Goal: Task Accomplishment & Management: Manage account settings

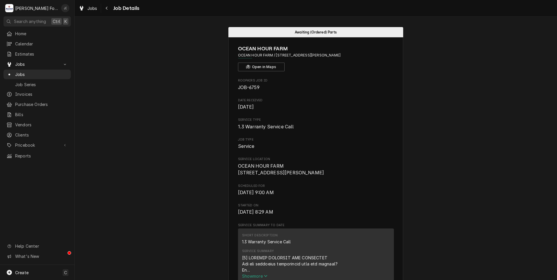
scroll to position [1024, 0]
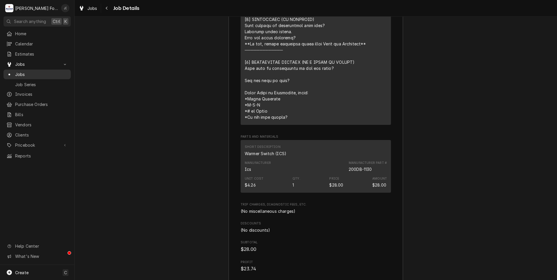
click at [22, 71] on span "Jobs" at bounding box center [41, 74] width 53 height 6
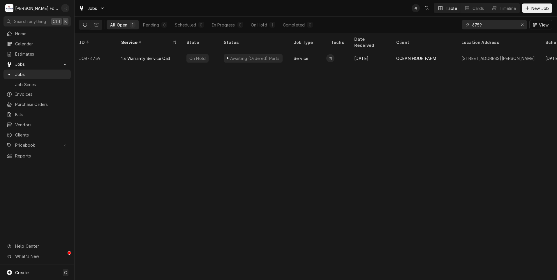
drag, startPoint x: 523, startPoint y: 26, endPoint x: 514, endPoint y: 26, distance: 9.9
click at [523, 25] on icon "Erase input" at bounding box center [522, 25] width 3 height 4
click at [509, 26] on input "Dynamic Content Wrapper" at bounding box center [499, 24] width 55 height 9
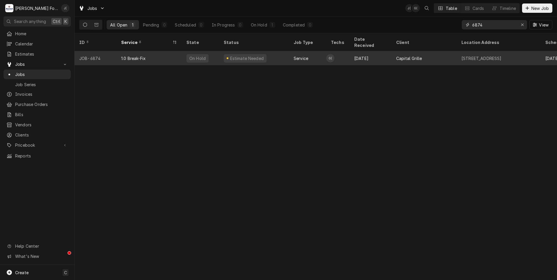
type input "6874"
click at [164, 53] on div "1.0 Break-Fix" at bounding box center [149, 58] width 65 height 14
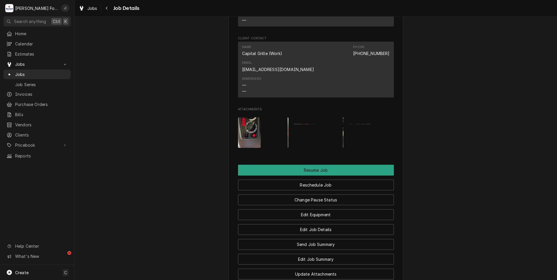
scroll to position [926, 0]
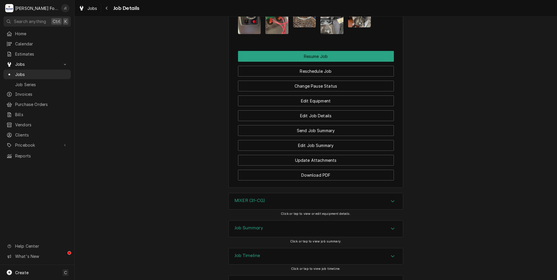
click at [257, 221] on div "Job Summary" at bounding box center [316, 229] width 174 height 16
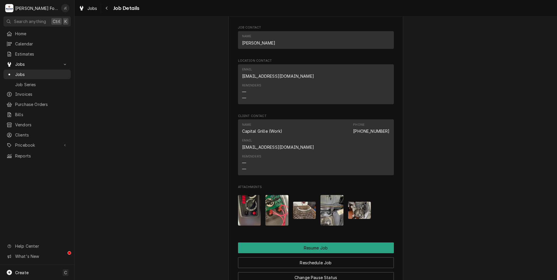
scroll to position [853, 0]
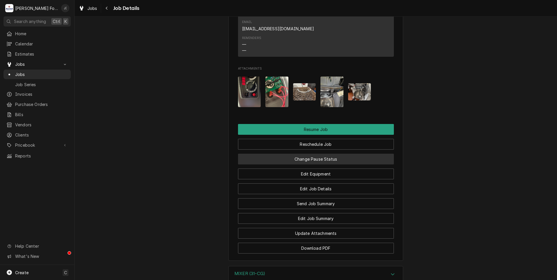
click at [321, 154] on button "Change Pause Status" at bounding box center [316, 159] width 156 height 11
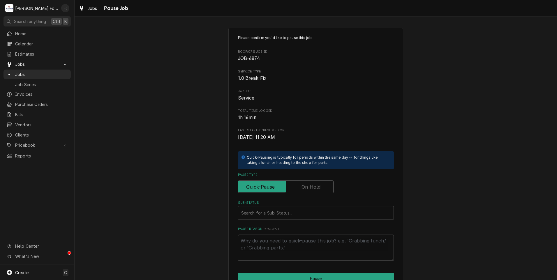
click at [315, 185] on label "Pause Type" at bounding box center [286, 187] width 96 height 13
click at [315, 185] on input "Pause Type" at bounding box center [286, 187] width 90 height 13
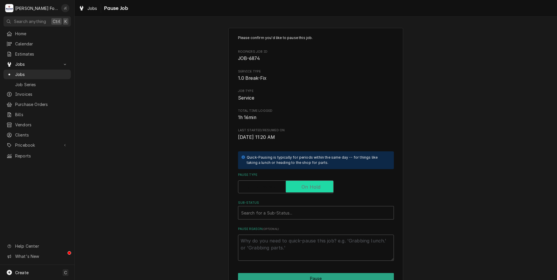
checkbox input "true"
click at [308, 213] on div "Sub-Status" at bounding box center [316, 213] width 150 height 10
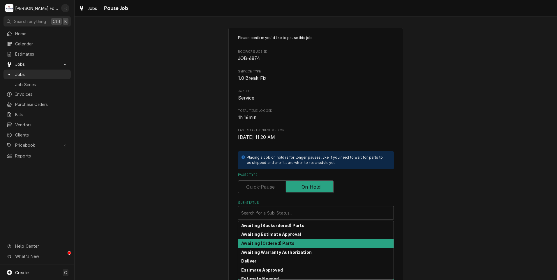
scroll to position [93, 0]
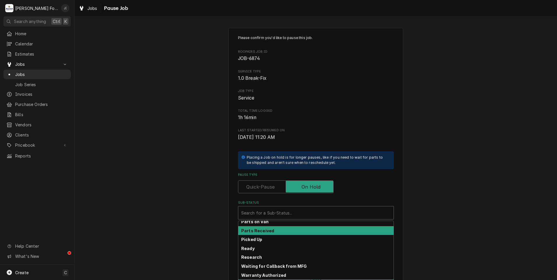
click at [308, 231] on div "Parts Received" at bounding box center [315, 230] width 155 height 9
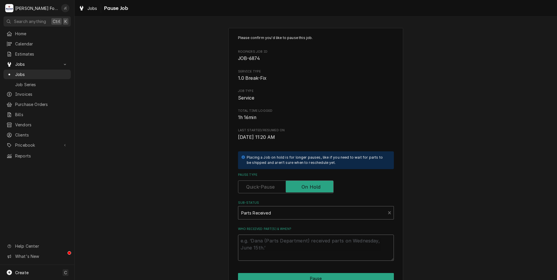
click at [311, 242] on textarea "Who received part(s) & when?" at bounding box center [316, 248] width 156 height 26
type textarea "x"
type textarea "0"
type textarea "x"
type textarea "08"
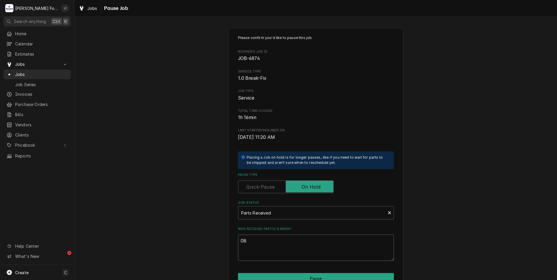
type textarea "x"
type textarea "08/"
type textarea "x"
type textarea "08/1"
type textarea "x"
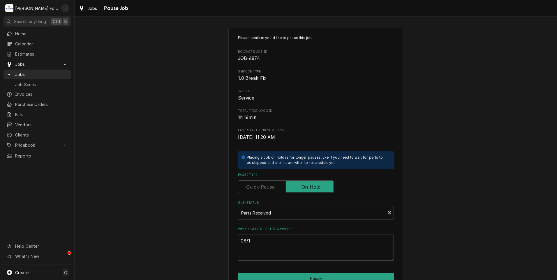
type textarea "08/15"
type textarea "x"
type textarea "08/15/"
type textarea "x"
type textarea "08/15/2"
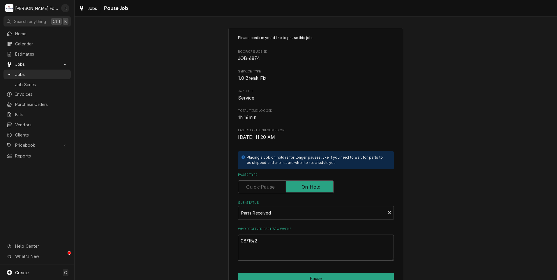
type textarea "x"
type textarea "08/15/20"
type textarea "x"
type textarea "08/15/202"
type textarea "x"
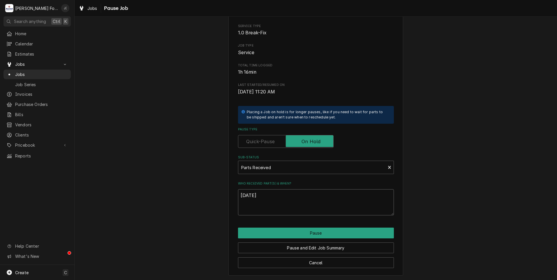
scroll to position [46, 0]
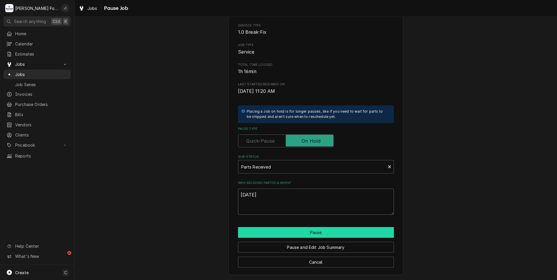
type textarea "08/15/2025"
click at [329, 233] on button "Pause" at bounding box center [316, 232] width 156 height 11
type textarea "x"
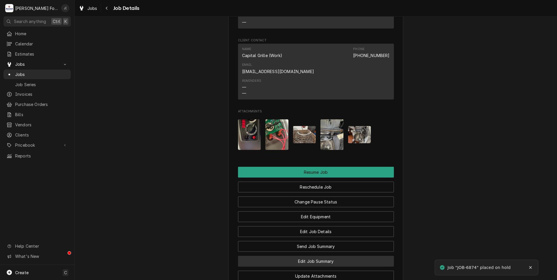
scroll to position [874, 0]
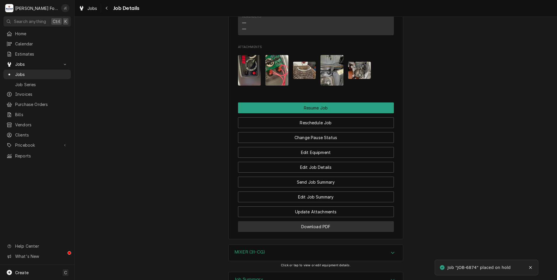
click at [288, 222] on button "Download PDF" at bounding box center [316, 227] width 156 height 11
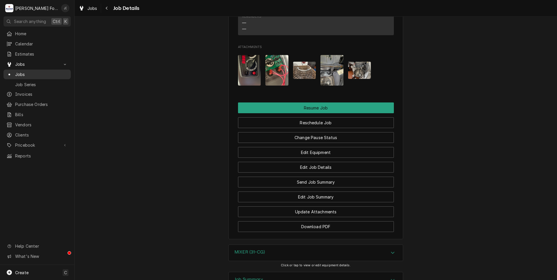
click at [27, 74] on span "Jobs" at bounding box center [41, 74] width 53 height 6
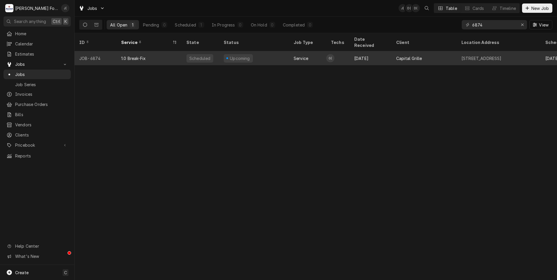
click at [146, 56] on div "1.0 Break-Fix" at bounding box center [149, 58] width 65 height 14
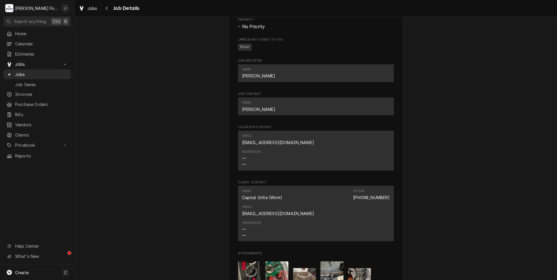
scroll to position [855, 0]
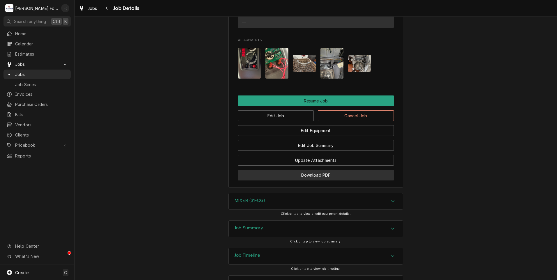
click at [283, 170] on button "Download PDF" at bounding box center [316, 175] width 156 height 11
